Goal: Complete application form: Complete application form

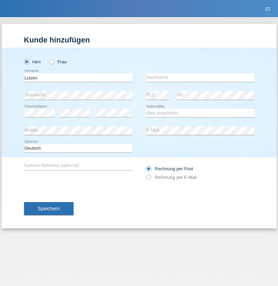
type input "[PERSON_NAME]"
click at [200, 78] on input "text" at bounding box center [200, 77] width 108 height 9
type input "Berisha"
select select "XK"
select select "C"
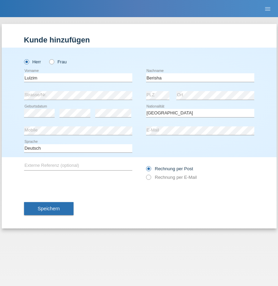
select select "17"
select select "01"
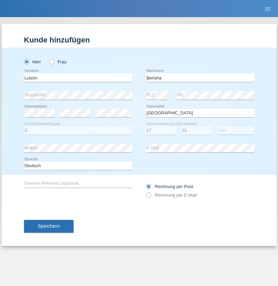
select select "1992"
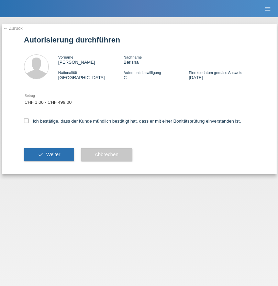
select select "1"
checkbox input "true"
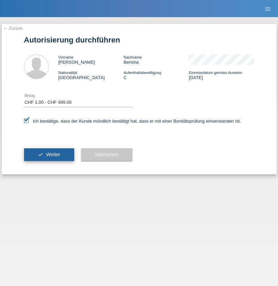
click at [49, 155] on span "Weiter" at bounding box center [53, 154] width 14 height 5
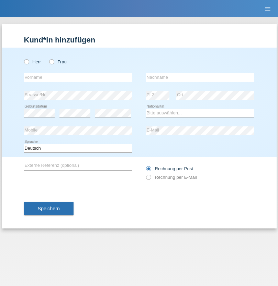
radio input "true"
click at [78, 78] on input "text" at bounding box center [78, 77] width 108 height 9
type input "Lulzim"
click at [200, 78] on input "text" at bounding box center [200, 77] width 108 height 9
type input "Berisha"
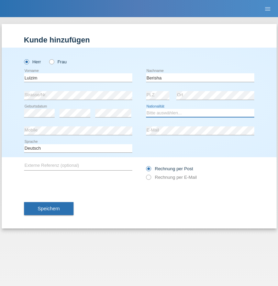
select select "XK"
select select "C"
select select "17"
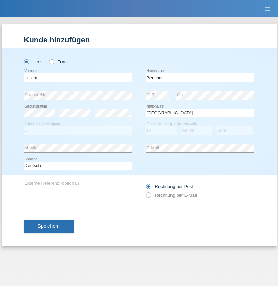
select select "01"
select select "1992"
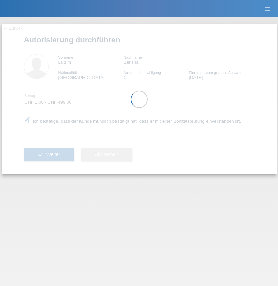
select select "1"
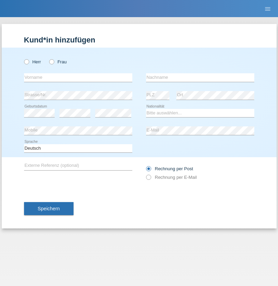
radio input "true"
click at [78, 78] on input "text" at bounding box center [78, 77] width 108 height 9
type input "Shanas"
click at [200, 78] on input "text" at bounding box center [200, 77] width 108 height 9
type input "Baranati"
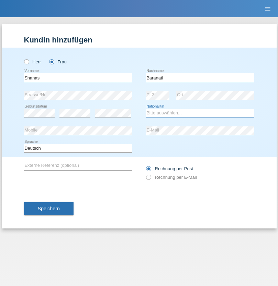
select select "CH"
